Goal: Task Accomplishment & Management: Complete application form

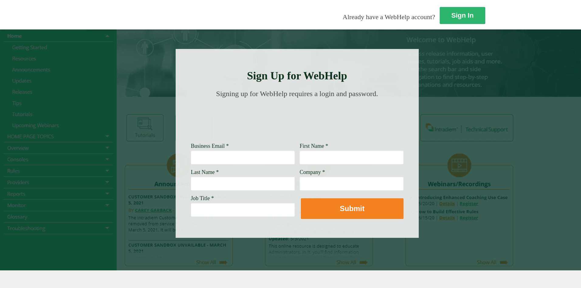
click at [191, 159] on input "Business Email *" at bounding box center [243, 157] width 104 height 14
type input "[PERSON_NAME][EMAIL_ADDRESS][PERSON_NAME][DOMAIN_NAME]"
type input "[PERSON_NAME]"
type input "[PERSON_NAME] Fargo"
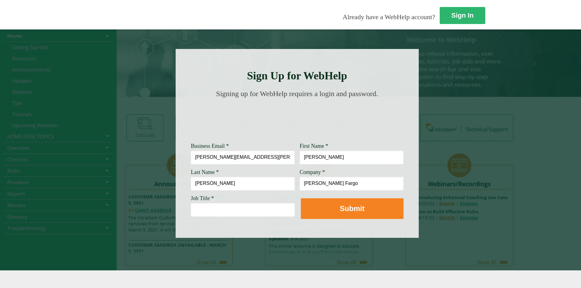
click at [191, 215] on input "Job Title *" at bounding box center [243, 209] width 104 height 14
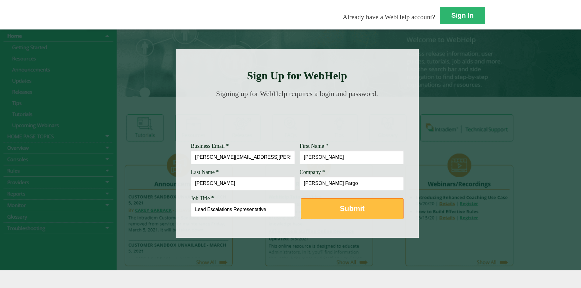
type input "Lead Escalations Representative"
click at [339, 209] on strong "Submit" at bounding box center [351, 208] width 25 height 8
click at [339, 211] on strong "Submit" at bounding box center [351, 208] width 25 height 8
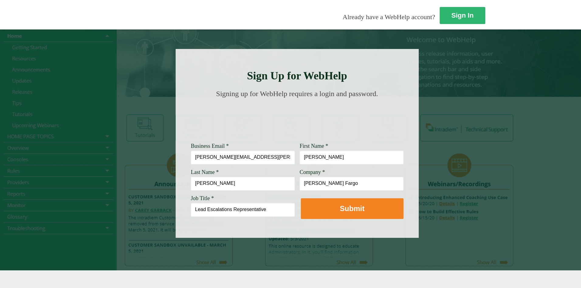
click at [393, 163] on div at bounding box center [290, 149] width 581 height 241
click at [338, 114] on div at bounding box center [290, 149] width 581 height 241
click at [342, 21] on span "Already have a WebHelp account?" at bounding box center [388, 17] width 92 height 8
click at [71, 204] on div at bounding box center [290, 149] width 581 height 241
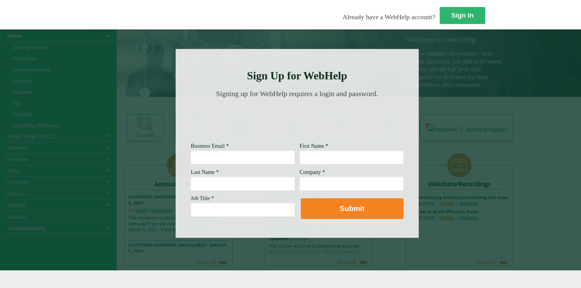
click at [303, 151] on input "First Name *" at bounding box center [351, 157] width 104 height 14
click at [288, 130] on img at bounding box center [296, 119] width 205 height 30
click at [388, 223] on div at bounding box center [290, 149] width 581 height 241
click at [191, 209] on input "Job Title *" at bounding box center [243, 209] width 104 height 14
click at [273, 97] on span "Signing up for WebHelp requires a login and password." at bounding box center [297, 94] width 162 height 8
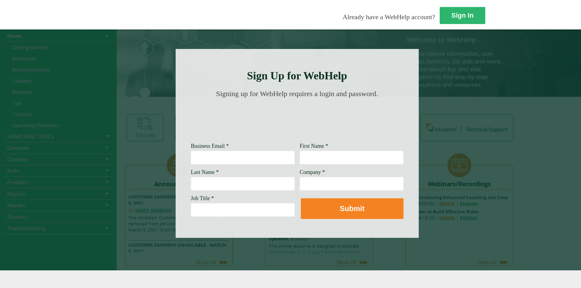
click at [342, 21] on span "Already have a WebHelp account?" at bounding box center [388, 17] width 92 height 8
click at [451, 13] on strong "Sign In" at bounding box center [462, 16] width 22 height 8
click at [191, 161] on input "Business Email *" at bounding box center [243, 157] width 104 height 14
type input "melissa.gunn@wellsfargo.com"
type input "[PERSON_NAME]"
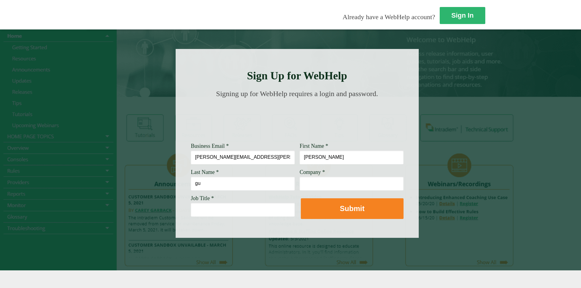
click at [294, 130] on img at bounding box center [296, 119] width 205 height 30
click at [191, 189] on input "gu" at bounding box center [243, 183] width 104 height 14
type input "[PERSON_NAME]"
type input "[PERSON_NAME] Fargo"
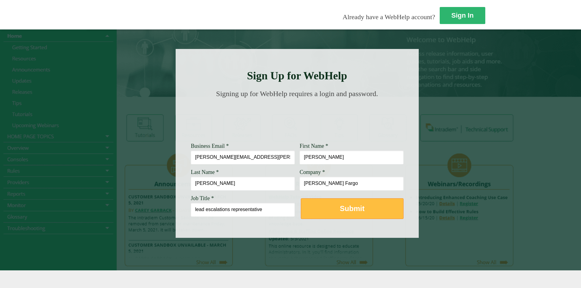
type input "lead escalations representative"
click at [339, 207] on strong "Submit" at bounding box center [351, 208] width 25 height 8
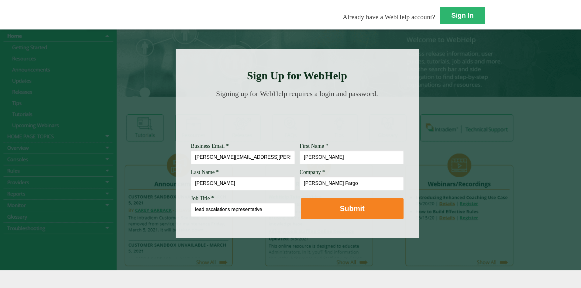
click at [311, 93] on div "Signing up for WebHelp requires a login and password." at bounding box center [296, 95] width 209 height 10
click at [378, 78] on div at bounding box center [290, 149] width 581 height 241
click at [60, 49] on div at bounding box center [290, 149] width 581 height 241
click at [108, 48] on div "Sign In Already have a WebHelp account? Sign Up for WebHelp Business Email * me…" at bounding box center [290, 144] width 581 height 288
